Goal: Use online tool/utility: Utilize a website feature to perform a specific function

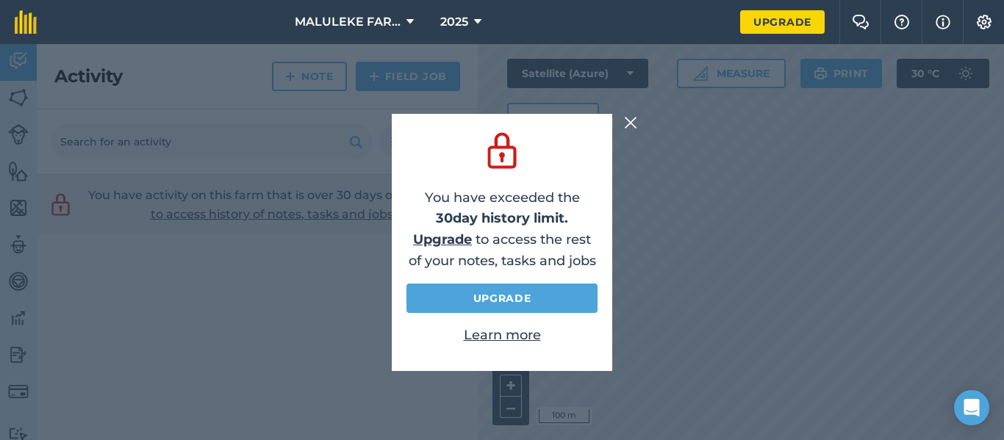
click at [634, 123] on img at bounding box center [630, 123] width 13 height 18
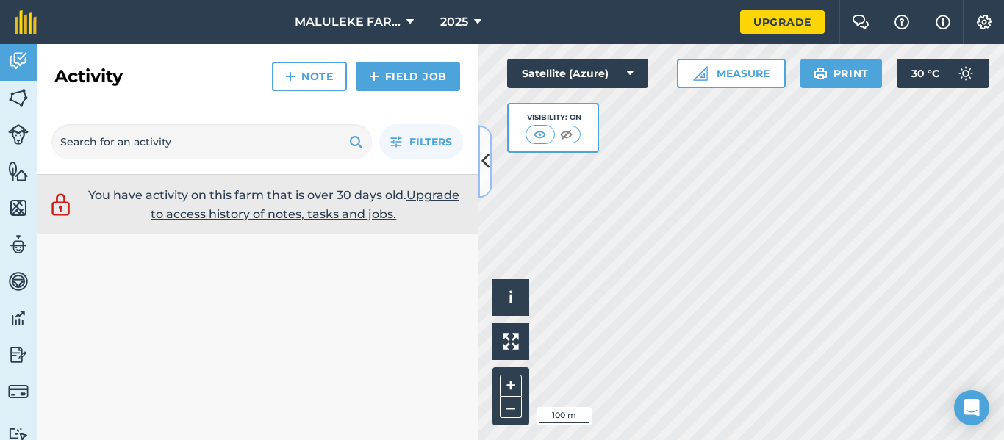
click at [487, 168] on icon at bounding box center [485, 161] width 8 height 26
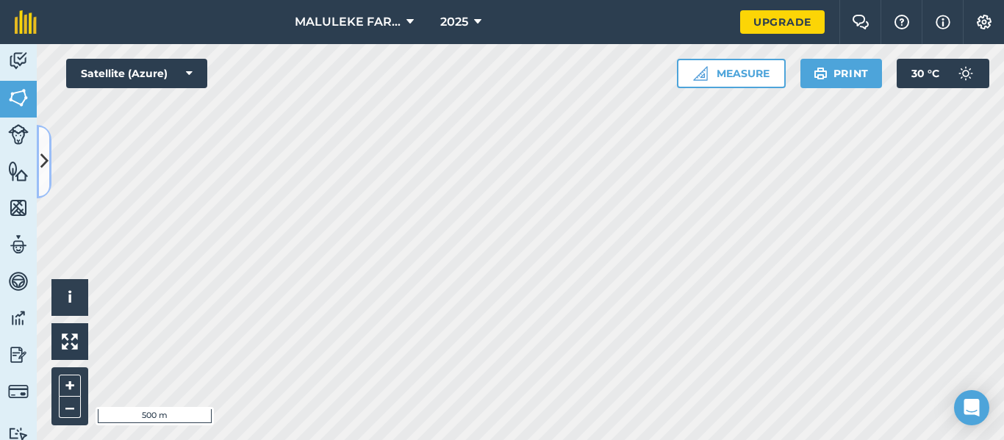
click at [48, 168] on icon at bounding box center [44, 161] width 8 height 26
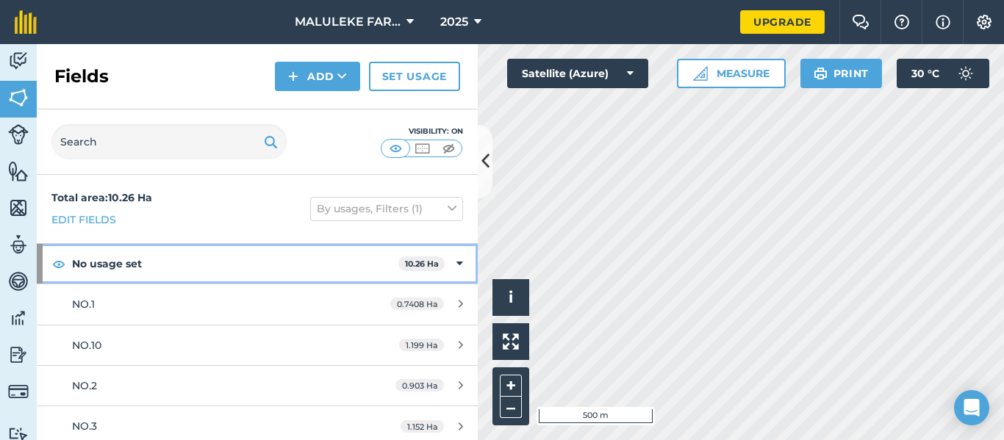
click at [312, 269] on strong "No usage set" at bounding box center [235, 264] width 326 height 40
click at [318, 265] on strong "No usage set" at bounding box center [236, 264] width 329 height 40
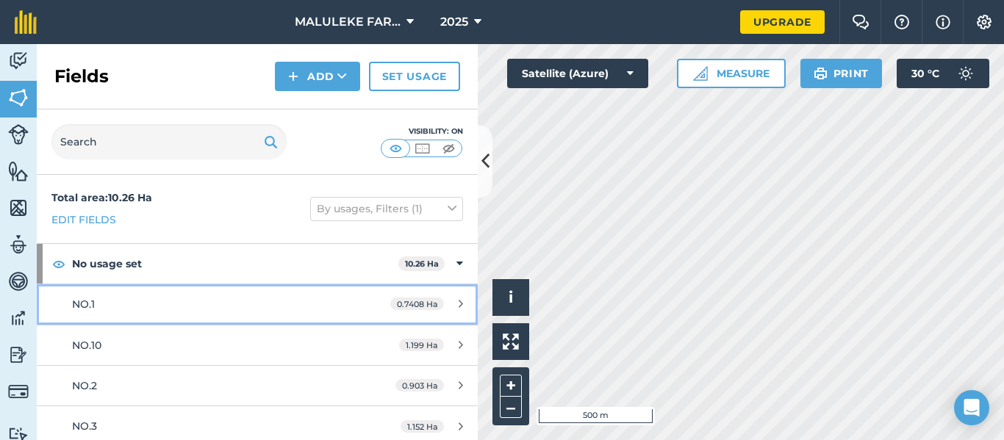
click at [459, 304] on icon at bounding box center [461, 303] width 4 height 11
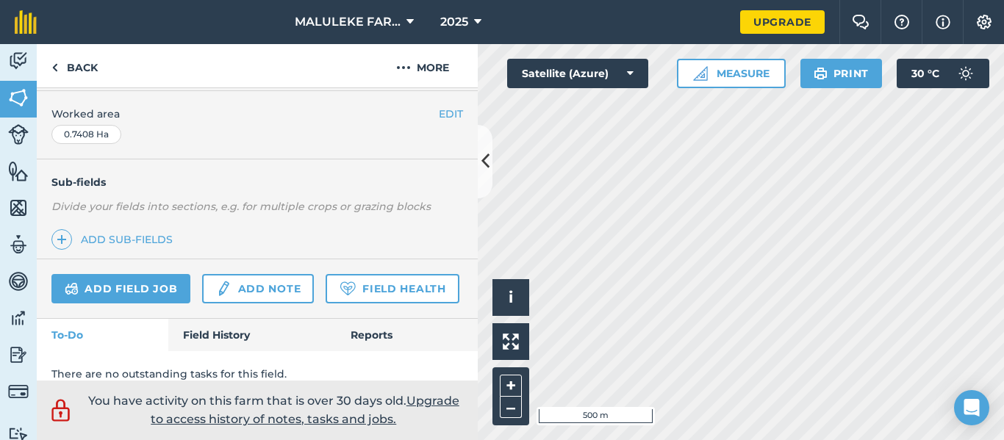
scroll to position [294, 0]
click at [487, 178] on button at bounding box center [485, 162] width 15 height 74
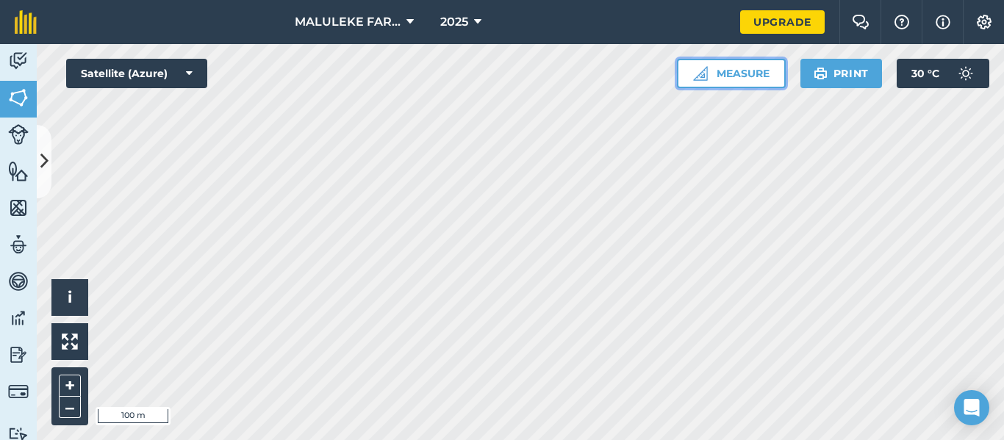
click at [759, 68] on button "Measure" at bounding box center [731, 73] width 109 height 29
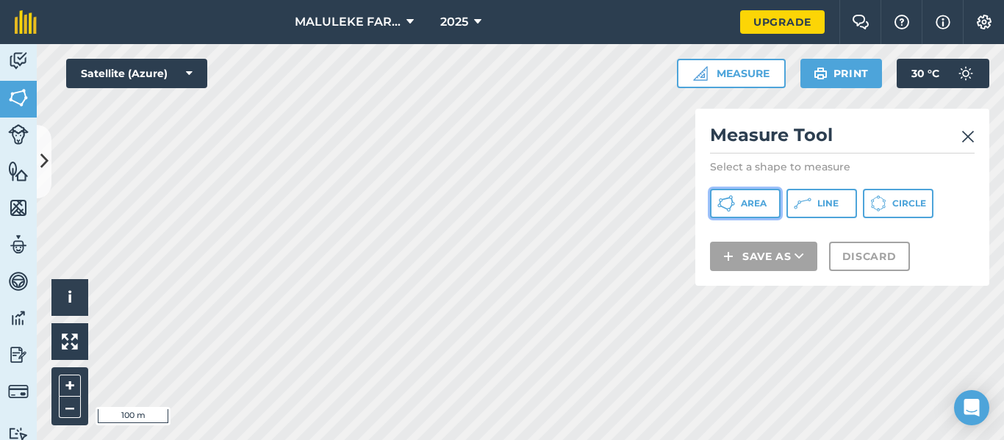
click at [765, 204] on span "Area" at bounding box center [754, 204] width 26 height 12
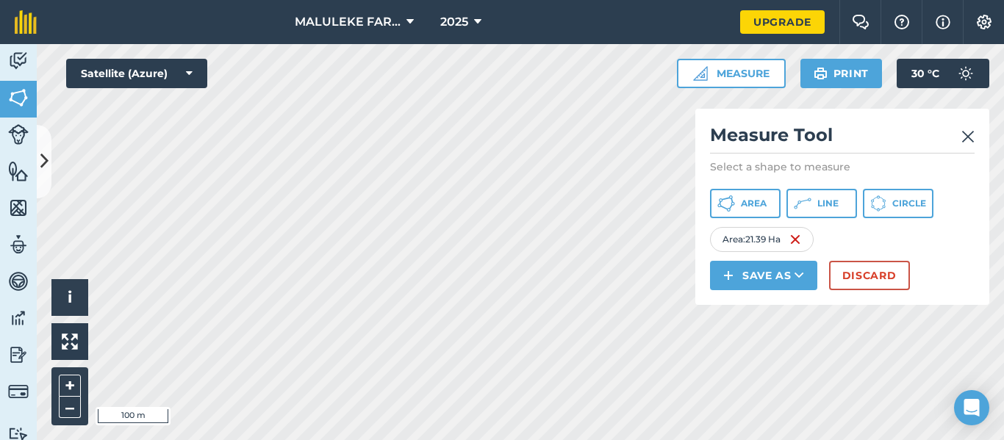
click at [970, 129] on img at bounding box center [968, 137] width 13 height 18
